Goal: Task Accomplishment & Management: Manage account settings

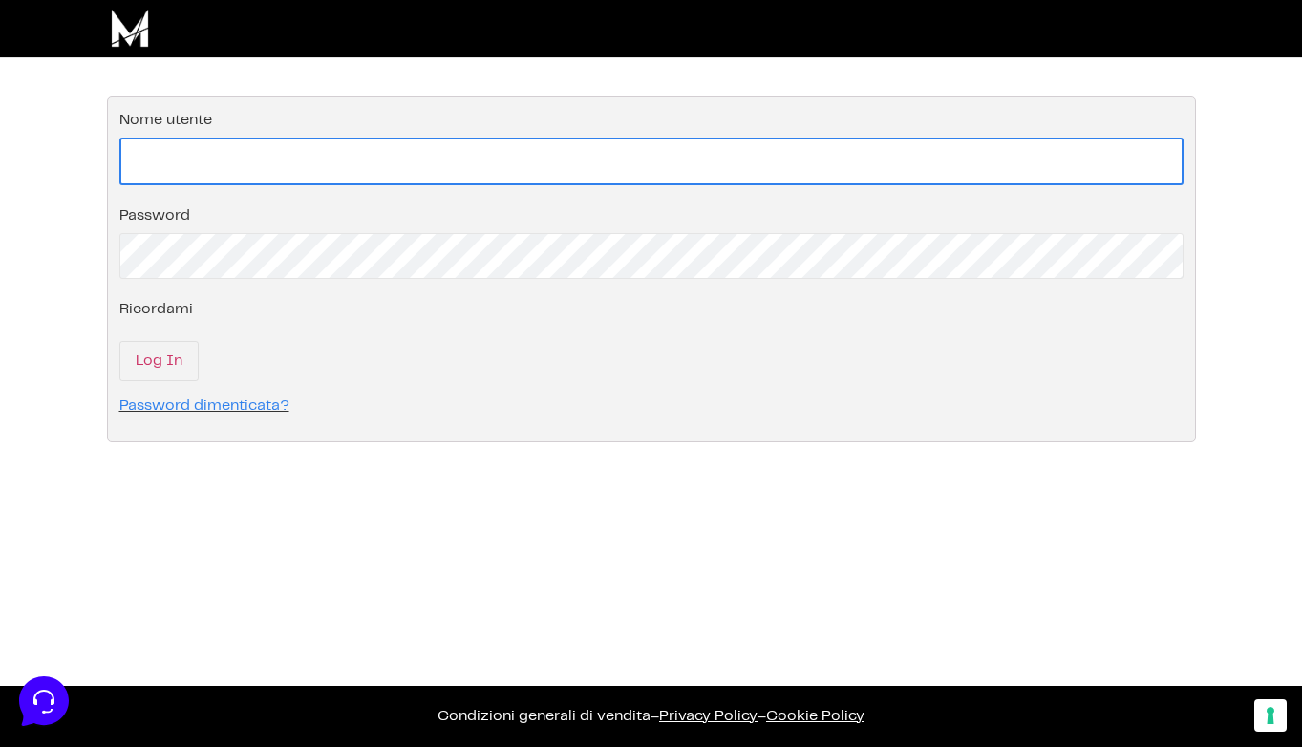
click at [245, 158] on input "Nome utente" at bounding box center [651, 162] width 1064 height 48
paste input "leonardo316pfiverr@gmail.com"
type input "leonardo316pfiverr@gmail.com"
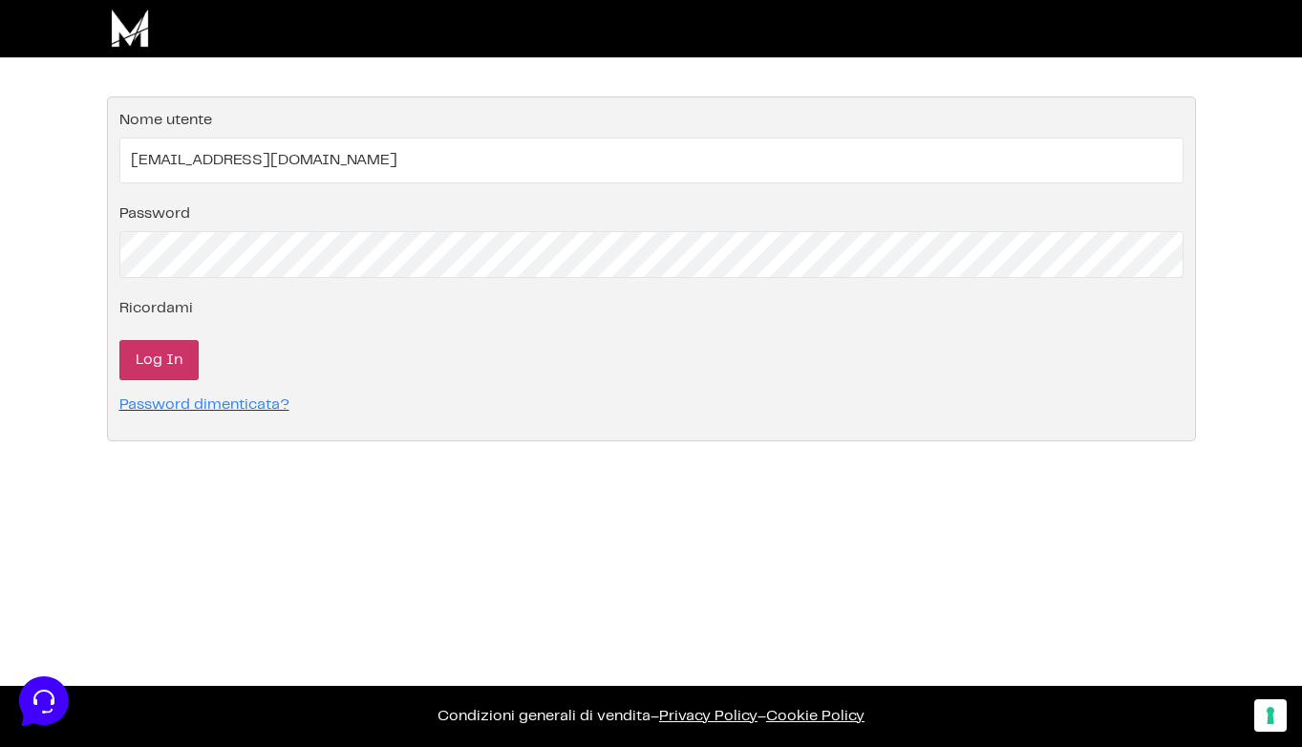
click at [171, 353] on input "Log In" at bounding box center [158, 360] width 79 height 40
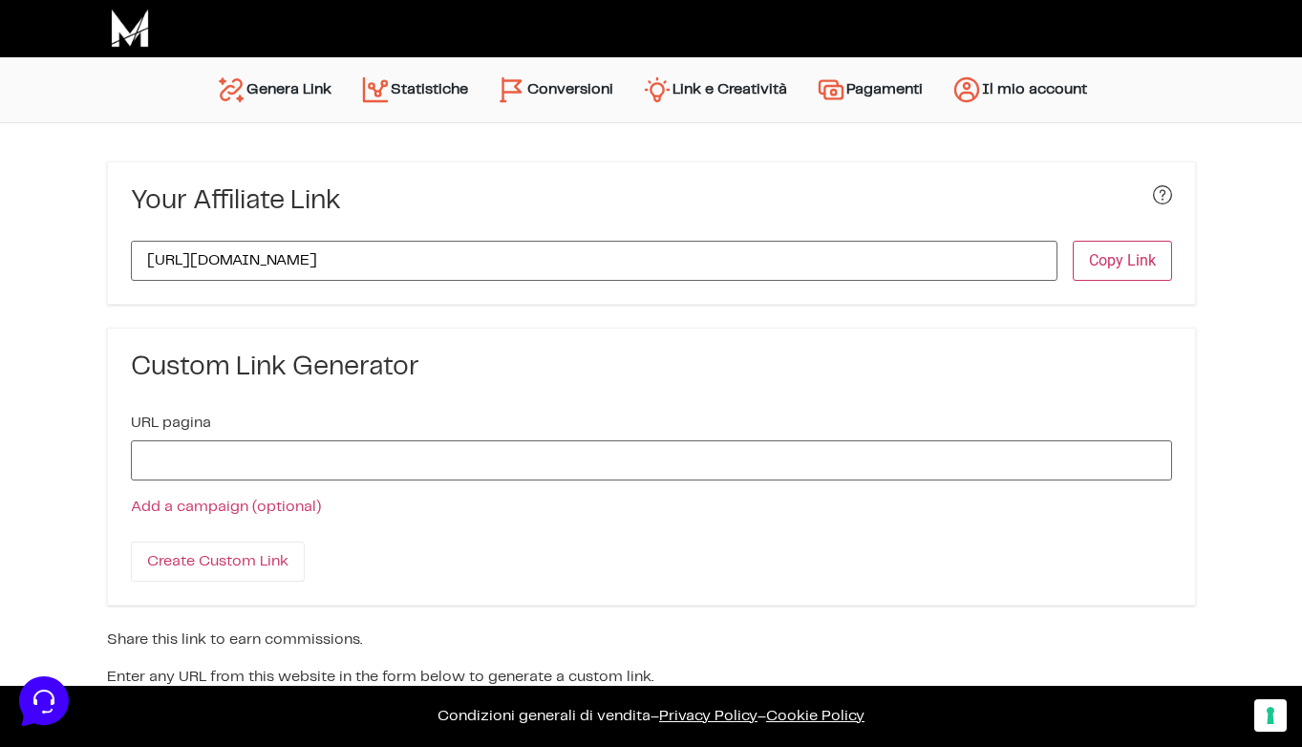
click at [428, 108] on link "Statistiche" at bounding box center [414, 90] width 137 height 46
